Goal: Check status: Check status

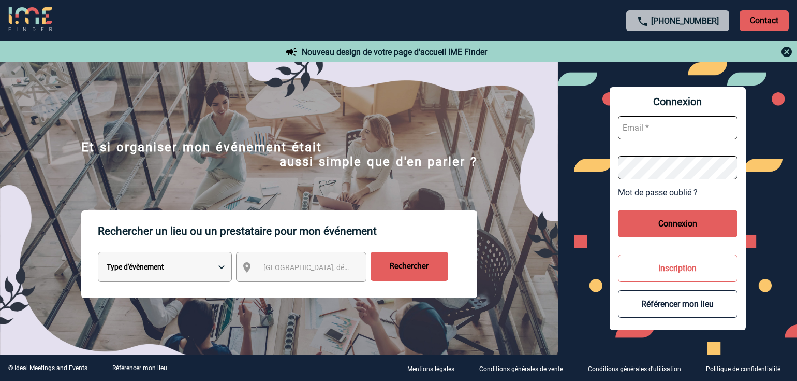
type input "[EMAIL_ADDRESS][DOMAIN_NAME]"
drag, startPoint x: 675, startPoint y: 218, endPoint x: 684, endPoint y: 208, distance: 13.2
click at [676, 218] on button "Connexion" at bounding box center [678, 223] width 120 height 27
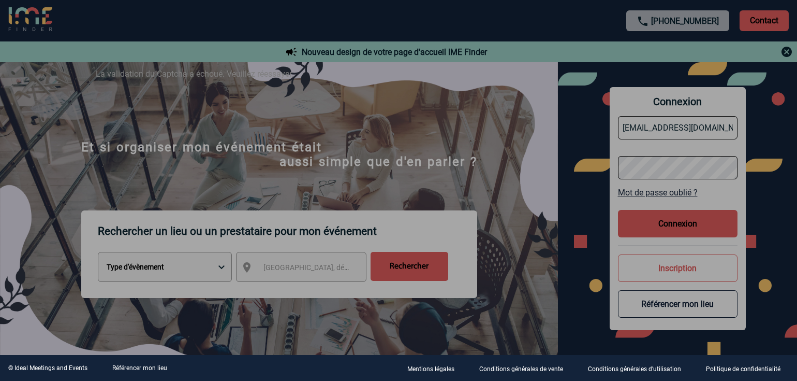
click at [674, 218] on div at bounding box center [398, 190] width 797 height 381
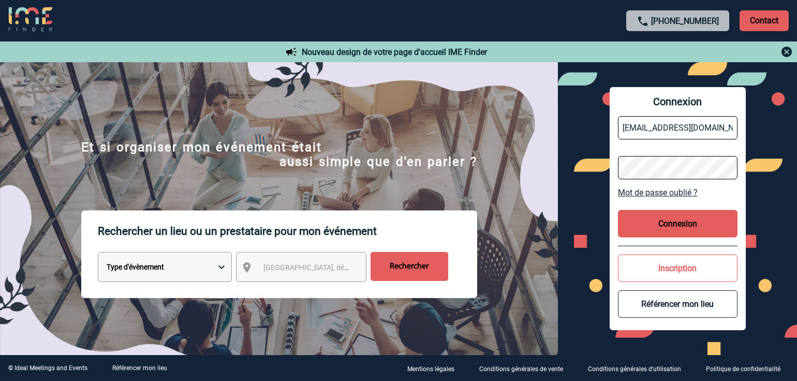
click at [674, 224] on button "Connexion" at bounding box center [678, 223] width 120 height 27
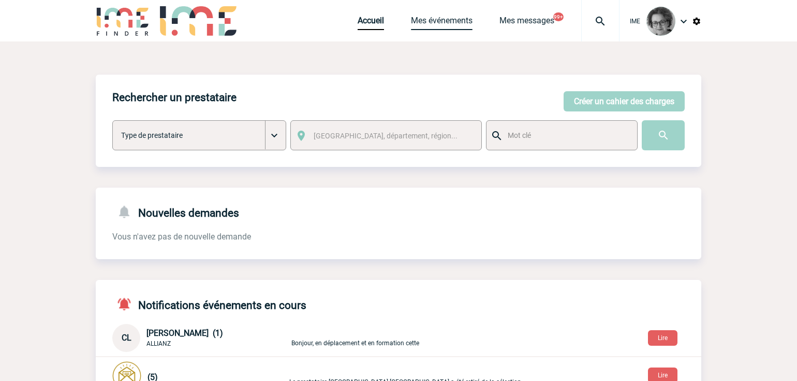
click at [439, 21] on link "Mes événements" at bounding box center [442, 23] width 62 height 14
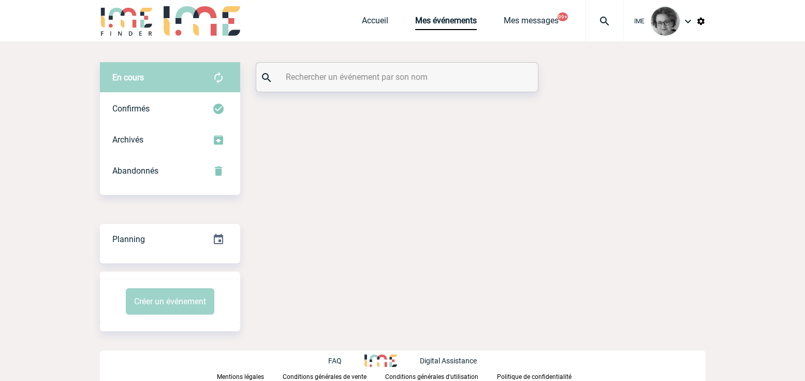
click at [375, 80] on input "text" at bounding box center [398, 76] width 230 height 15
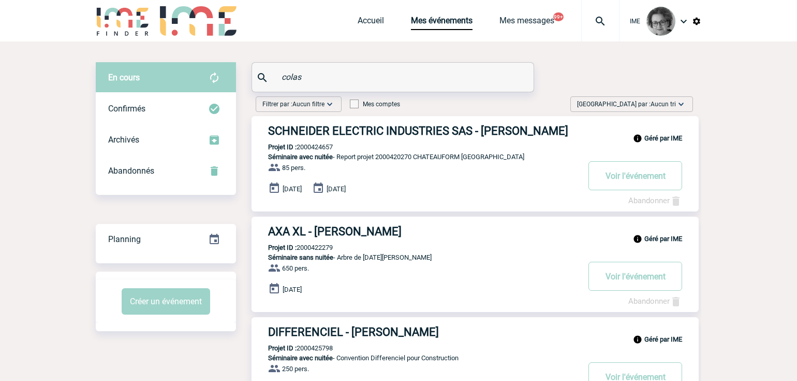
type input "colas"
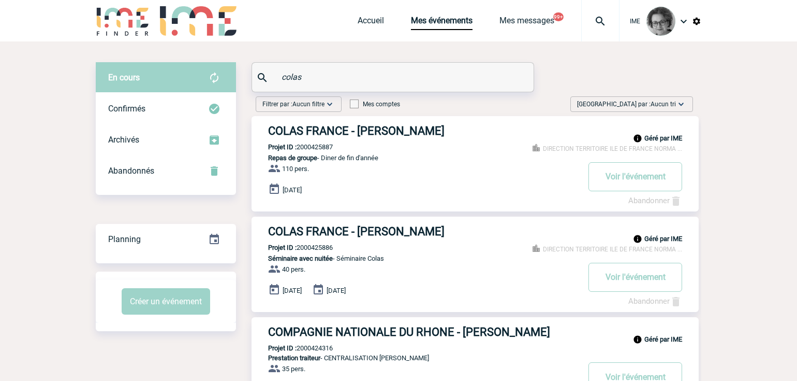
click at [541, 292] on div "21 Novembre 2025 22 Novembre 2025" at bounding box center [483, 290] width 431 height 14
